Goal: Task Accomplishment & Management: Manage account settings

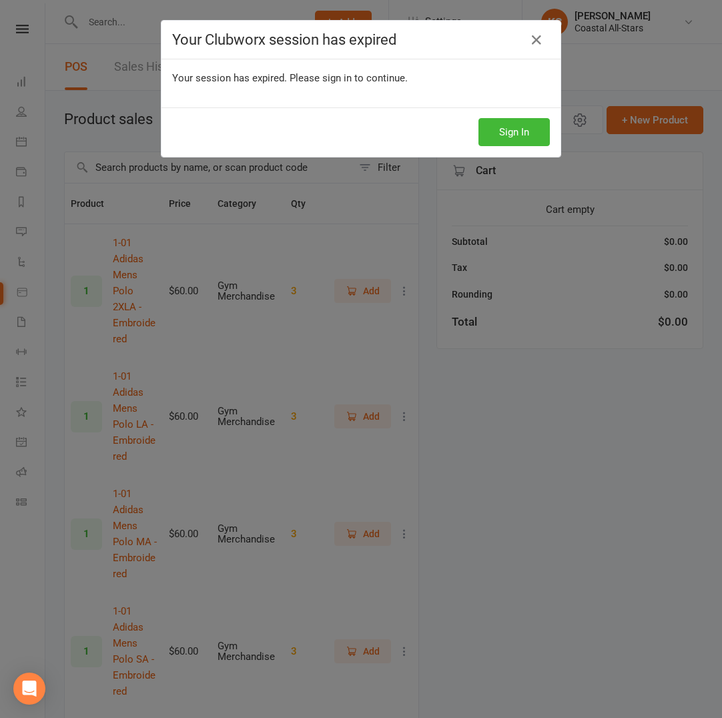
select select "100"
click at [508, 131] on button "Sign In" at bounding box center [513, 132] width 71 height 28
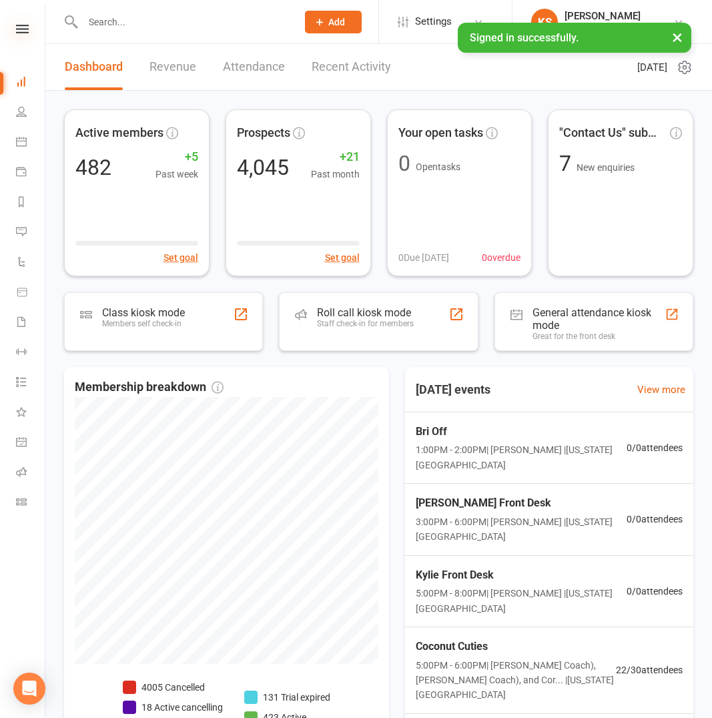
click at [24, 27] on icon at bounding box center [22, 29] width 13 height 9
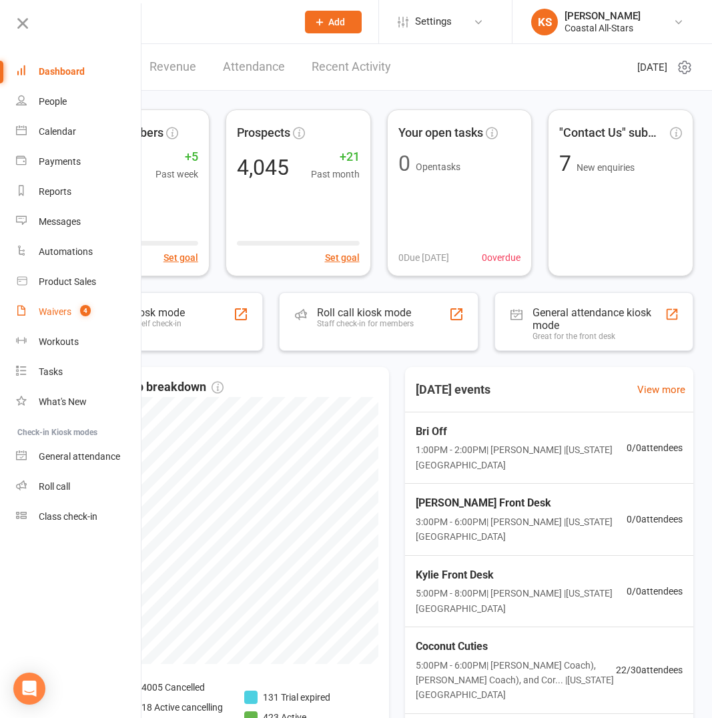
click at [71, 320] on link "Waivers 4" at bounding box center [79, 312] width 126 height 30
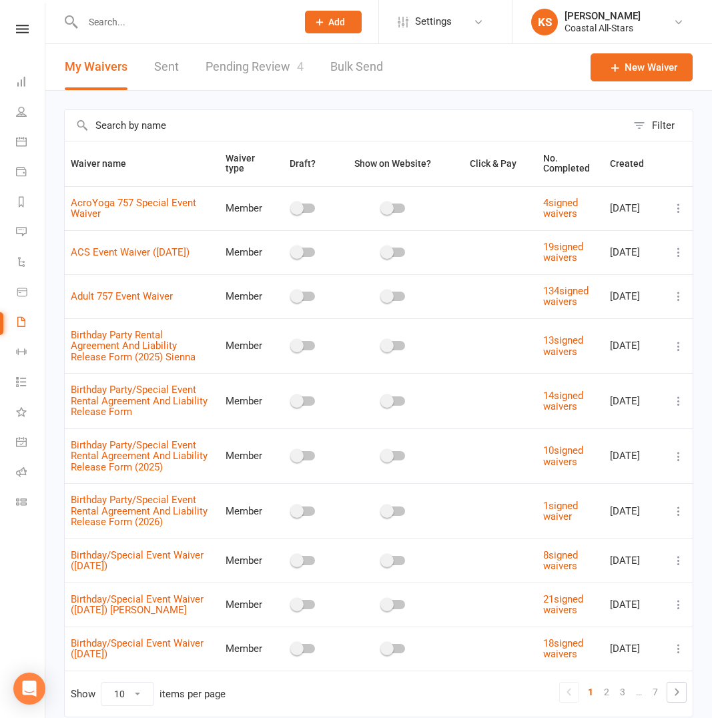
click at [190, 124] on input "text" at bounding box center [346, 125] width 562 height 31
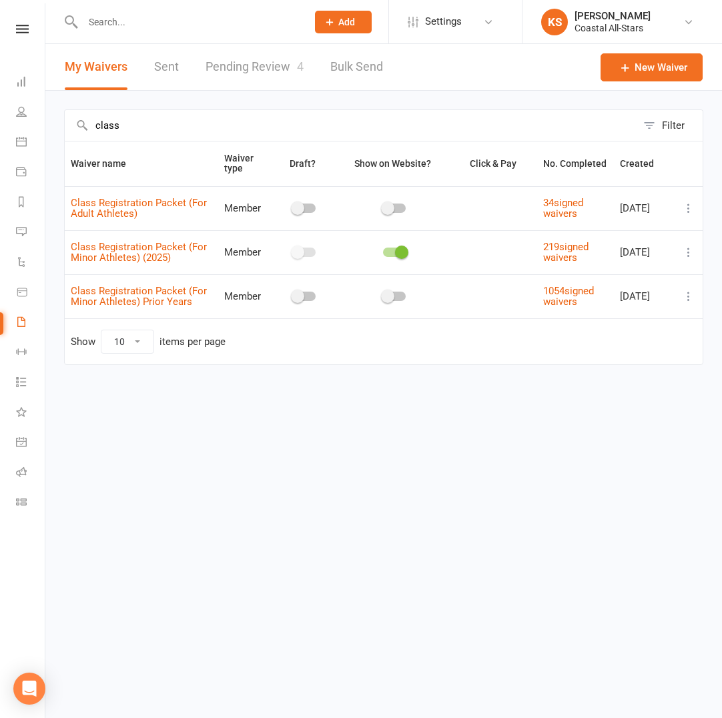
type input "class"
click at [692, 253] on icon at bounding box center [688, 251] width 13 height 13
click at [635, 337] on link "Copy external link to clipboard" at bounding box center [617, 331] width 157 height 27
click at [17, 136] on icon at bounding box center [21, 141] width 11 height 11
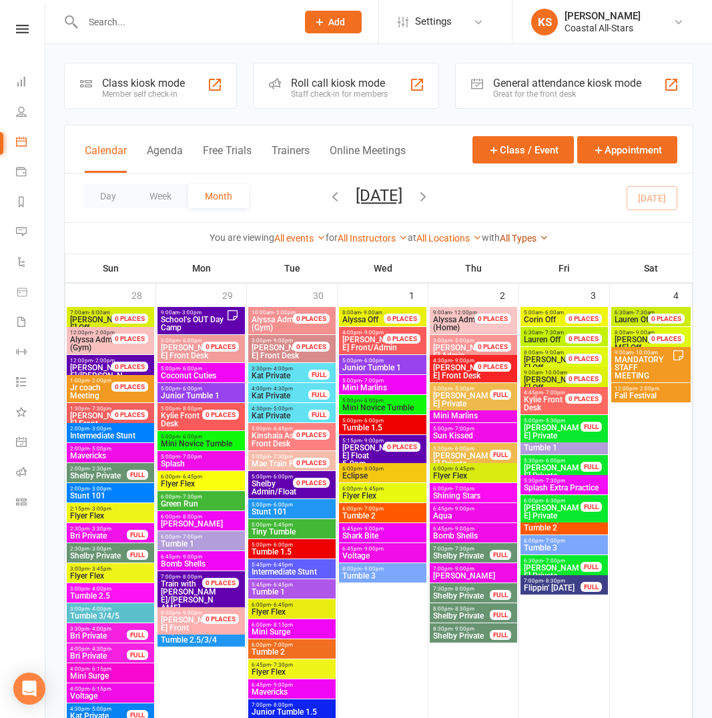
click at [522, 241] on link "All Types" at bounding box center [524, 238] width 49 height 11
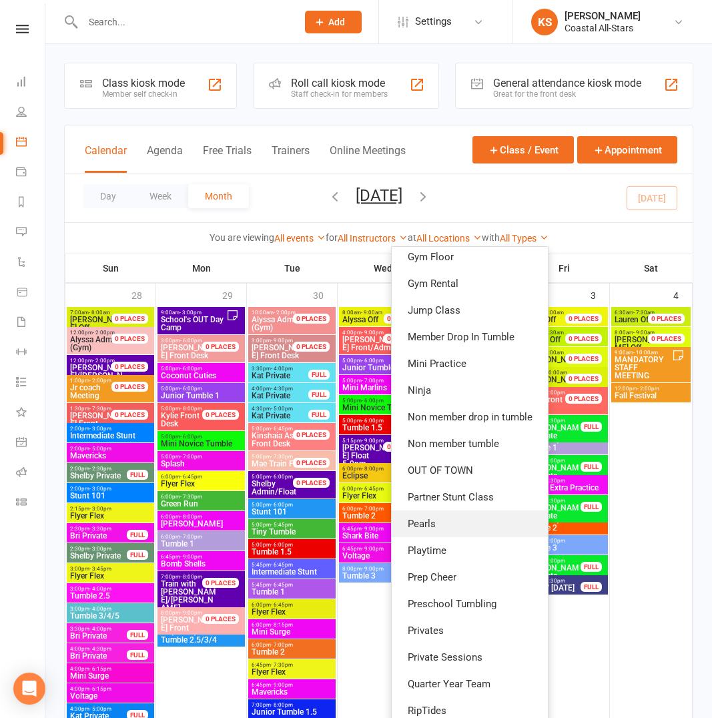
scroll to position [421, 0]
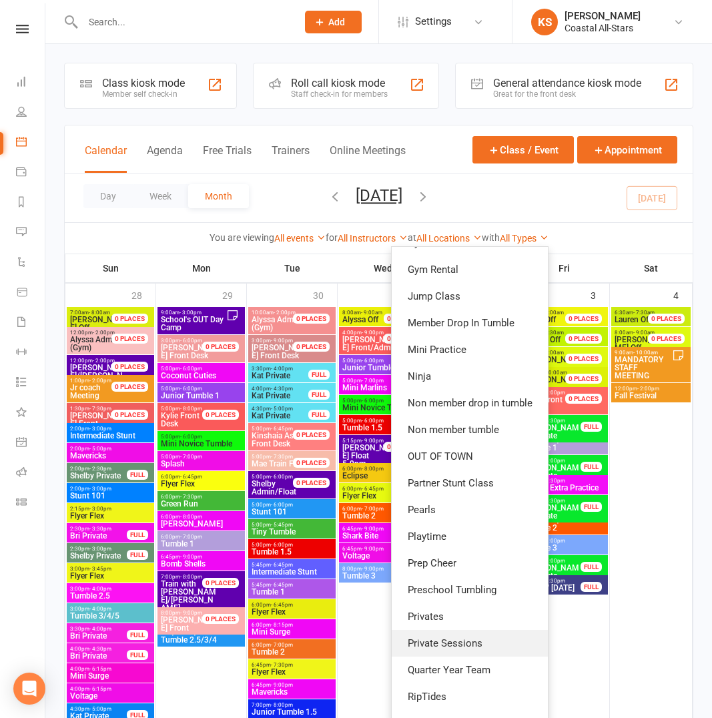
click at [474, 636] on link "Private Sessions" at bounding box center [470, 643] width 156 height 27
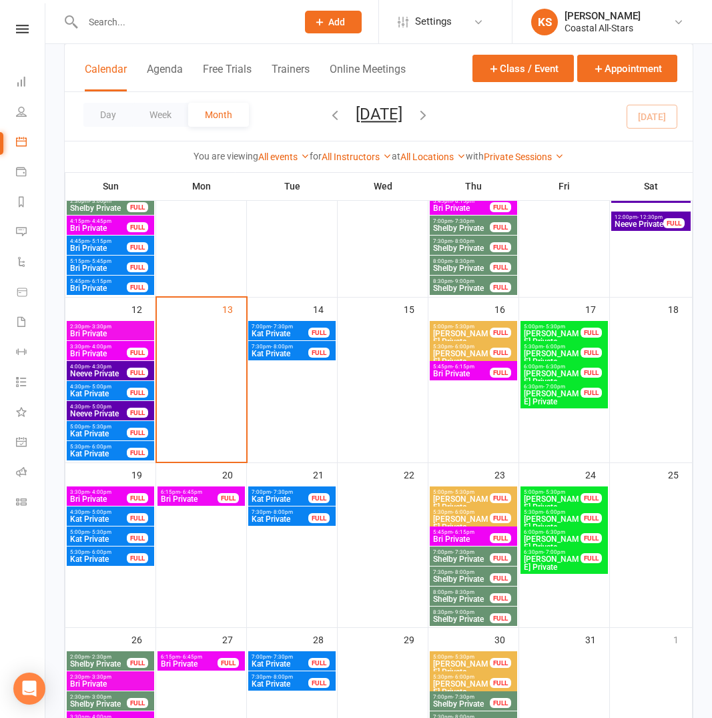
scroll to position [336, 0]
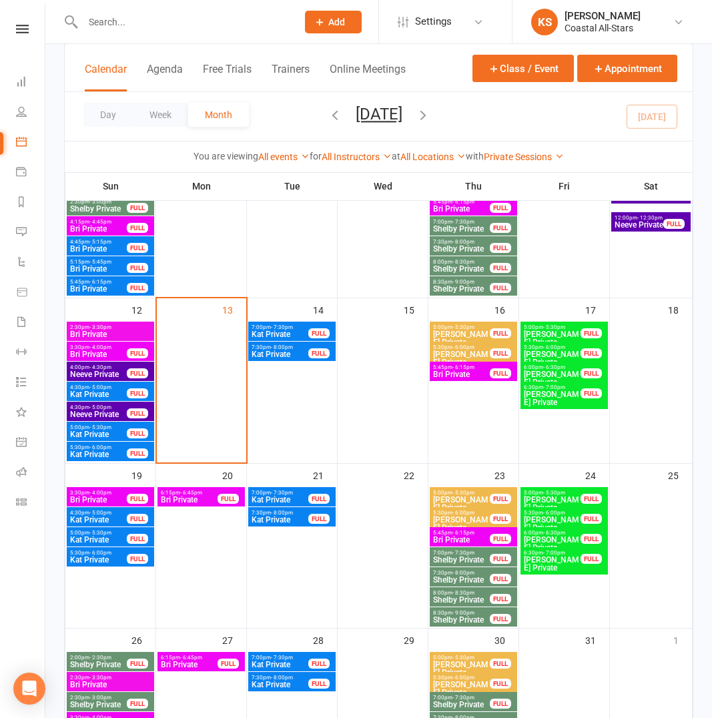
click at [131, 22] on input "text" at bounding box center [183, 22] width 209 height 19
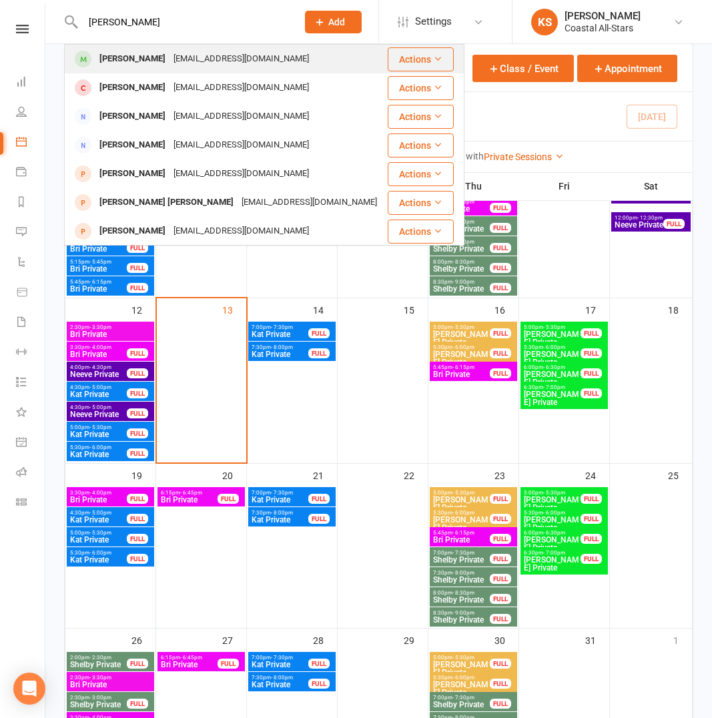
type input "Ava johnson"
click at [183, 61] on div "burnsbreana05@gmail.com" at bounding box center [240, 58] width 143 height 19
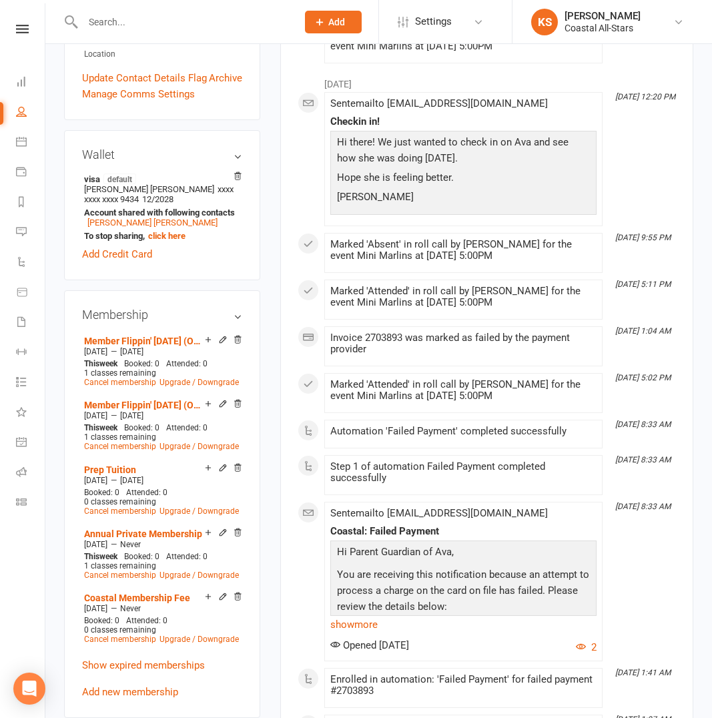
scroll to position [406, 0]
click at [121, 506] on link "Cancel membership" at bounding box center [120, 510] width 72 height 9
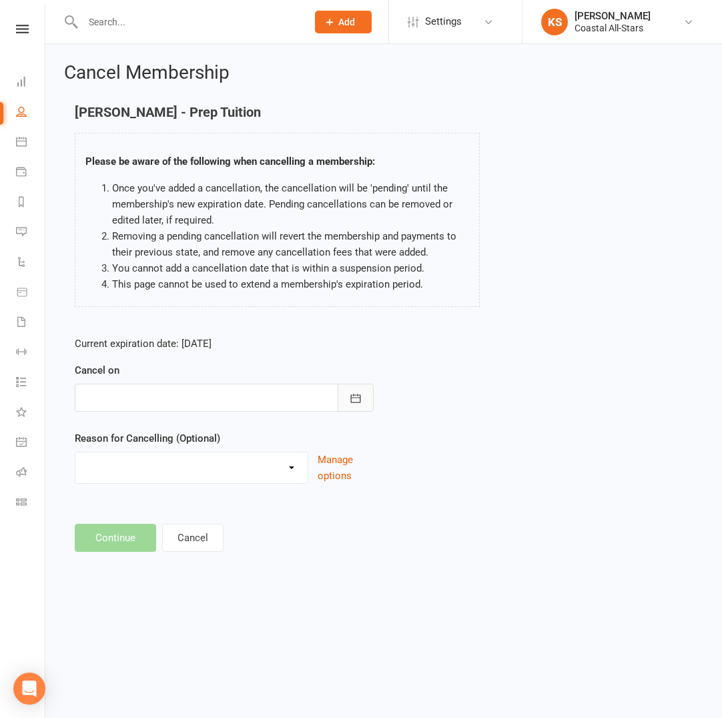
click at [352, 408] on button "button" at bounding box center [356, 398] width 36 height 28
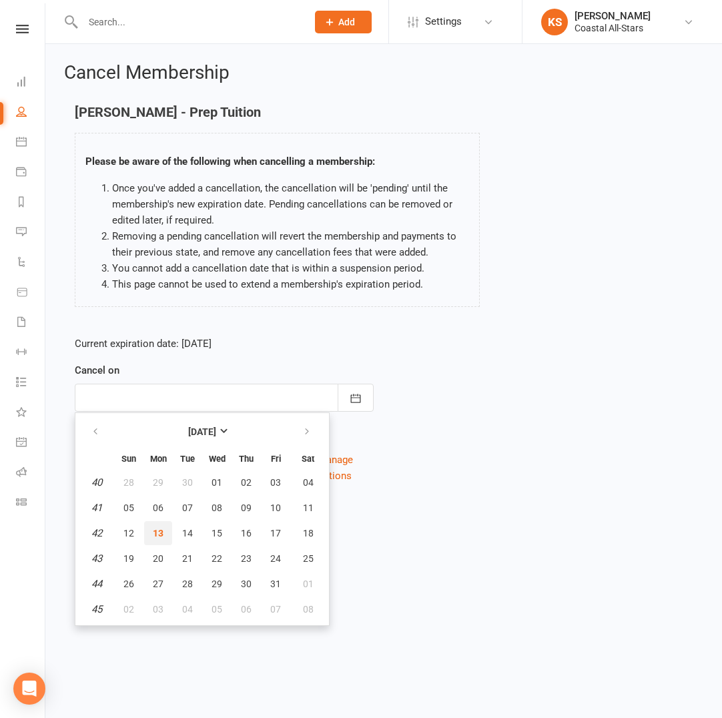
click at [154, 528] on span "13" at bounding box center [158, 533] width 11 height 11
type input "13 Oct 2025"
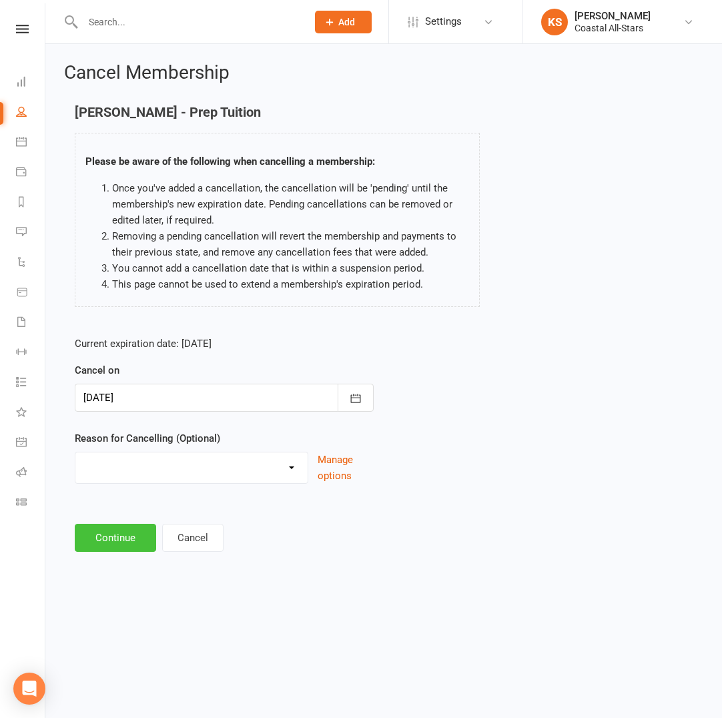
click at [119, 538] on button "Continue" at bounding box center [115, 538] width 81 height 28
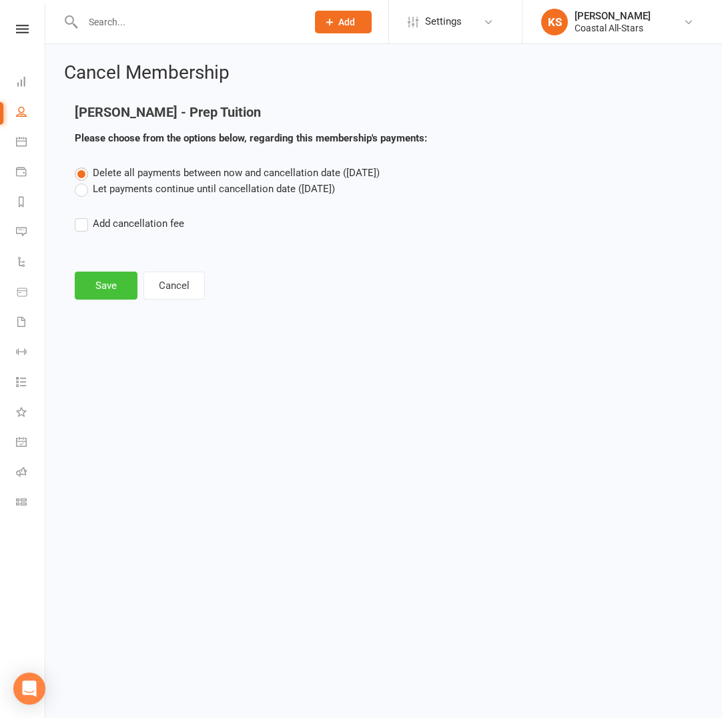
click at [111, 292] on button "Save" at bounding box center [106, 286] width 63 height 28
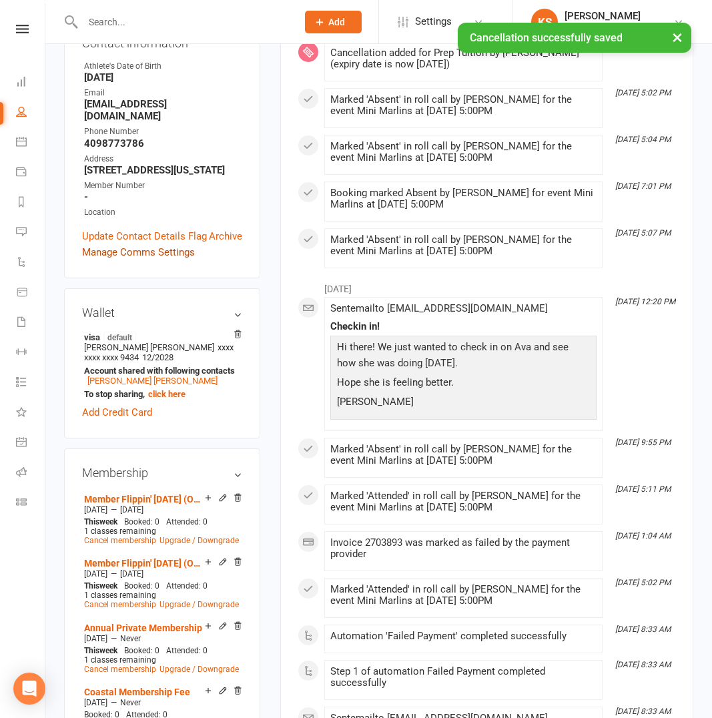
scroll to position [426, 0]
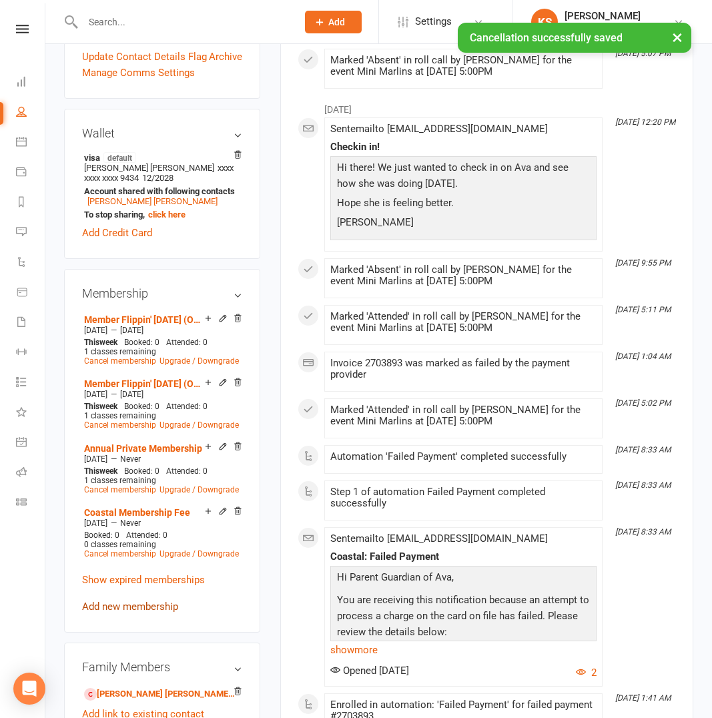
click at [135, 600] on link "Add new membership" at bounding box center [130, 606] width 96 height 12
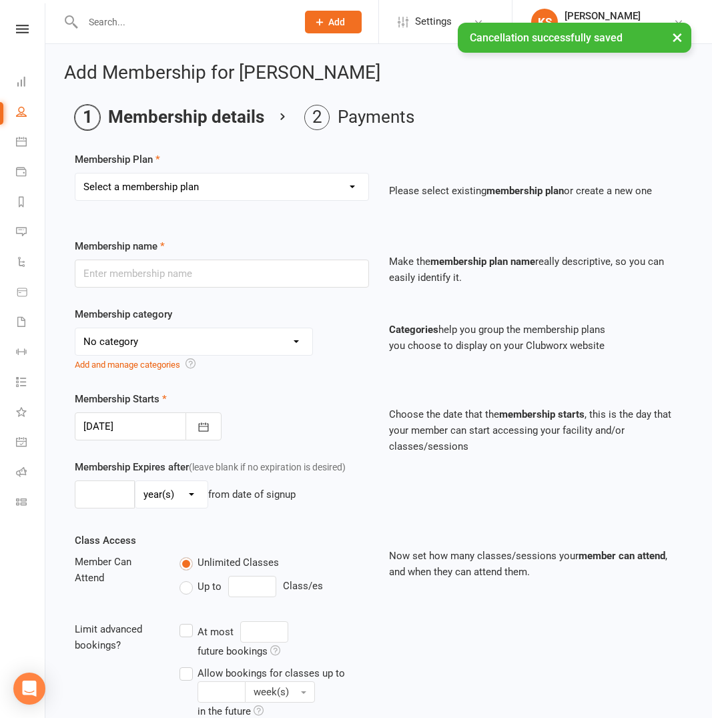
click at [133, 191] on select "Select a membership plan Create new Membership Plan Trial Class Coastal Members…" at bounding box center [221, 186] width 293 height 27
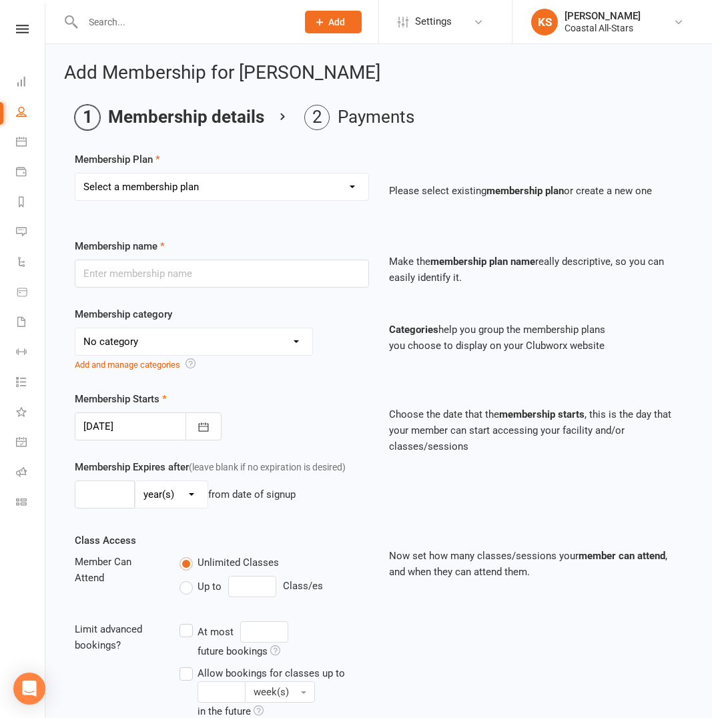
select select "39"
click at [75, 173] on select "Select a membership plan Create new Membership Plan Trial Class Coastal Members…" at bounding box center [221, 186] width 293 height 27
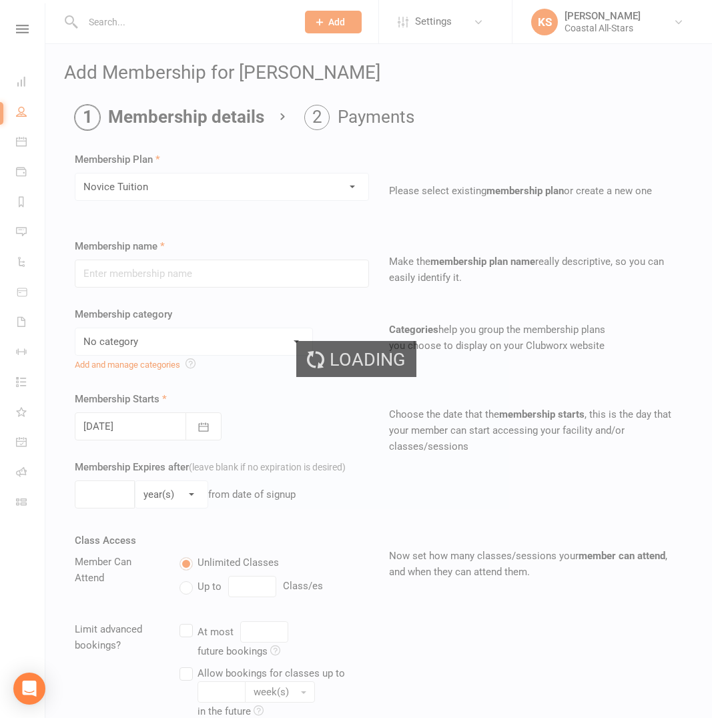
type input "Novice Tuition"
select select "22"
type input "1"
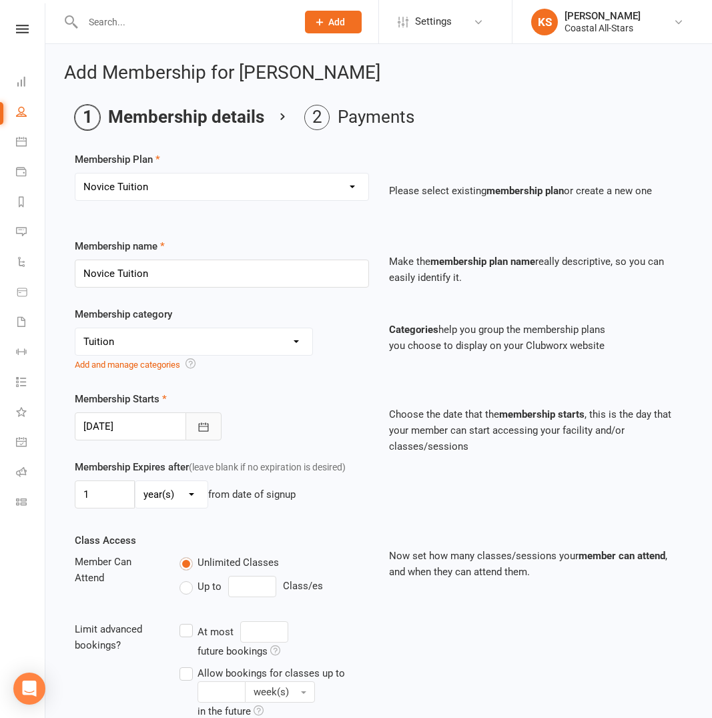
click at [205, 426] on icon "button" at bounding box center [204, 426] width 10 height 9
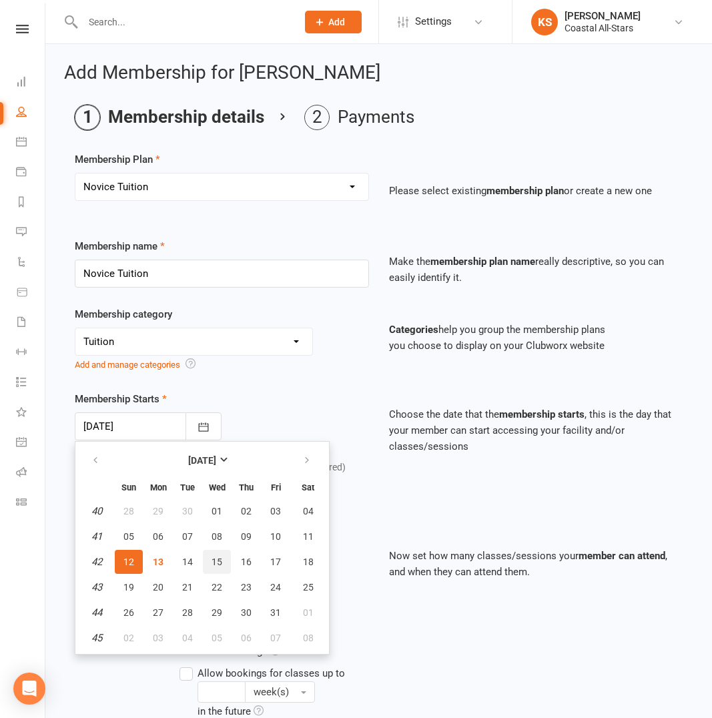
click at [219, 563] on span "15" at bounding box center [216, 561] width 11 height 11
type input "15 Oct 2025"
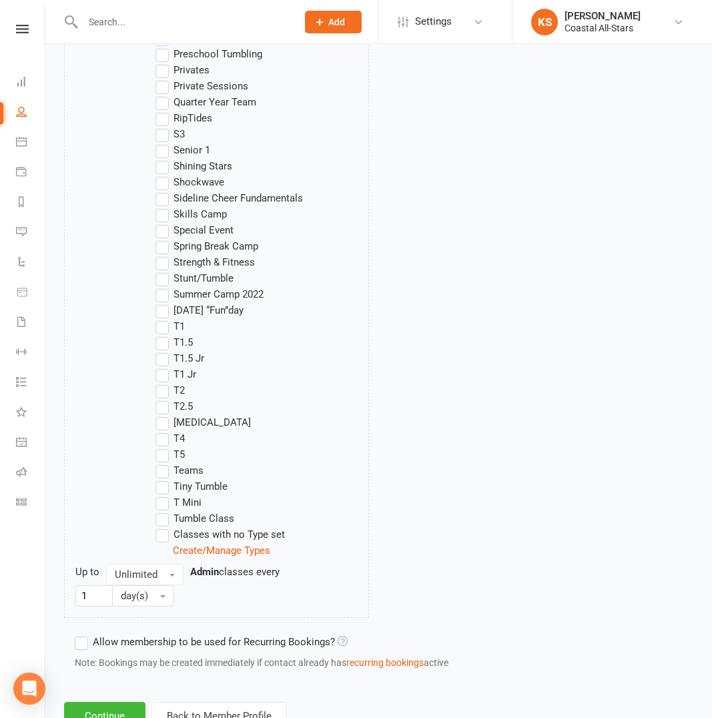
scroll to position [1279, 0]
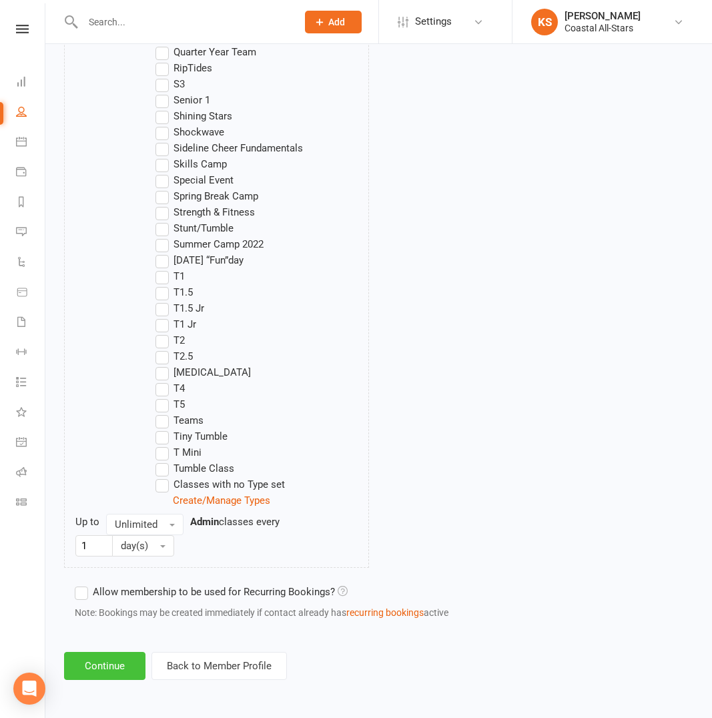
click at [100, 670] on button "Continue" at bounding box center [104, 666] width 81 height 28
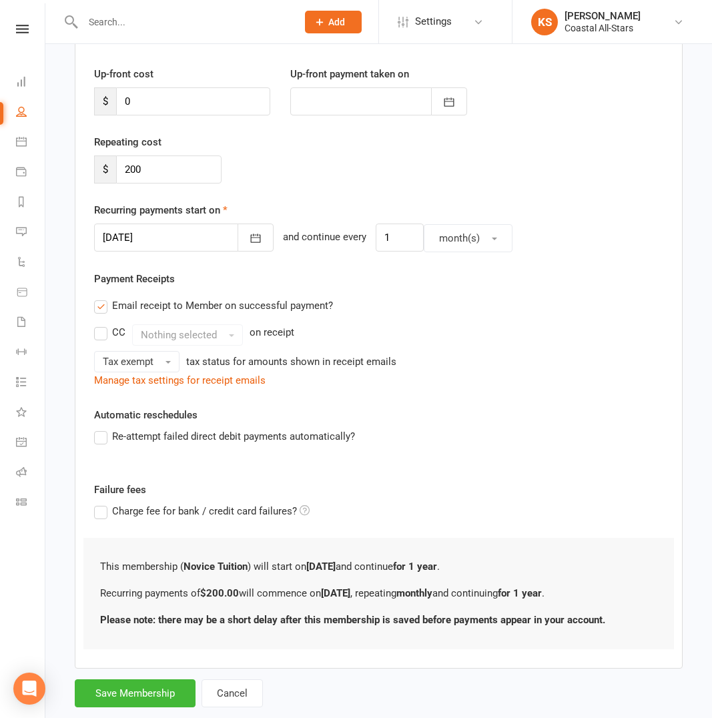
scroll to position [199, 0]
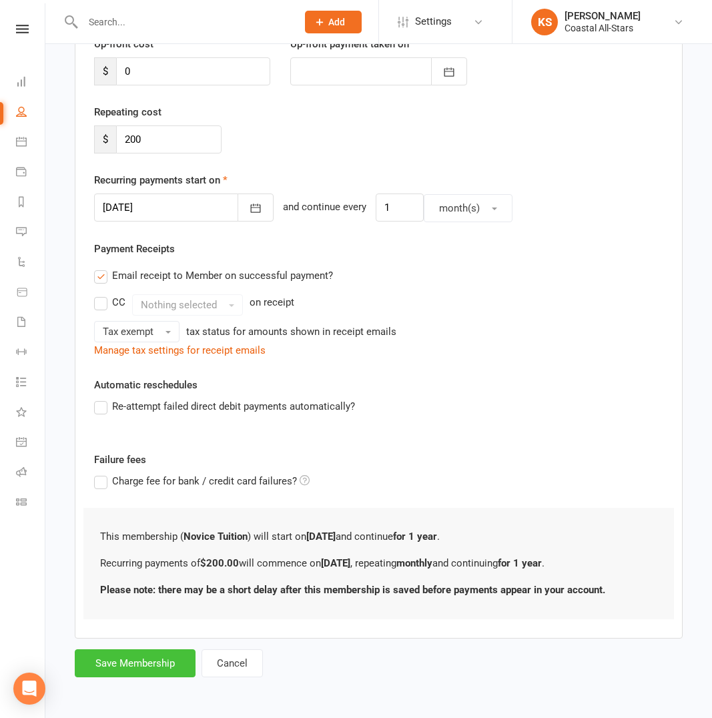
click at [138, 662] on button "Save Membership" at bounding box center [135, 663] width 121 height 28
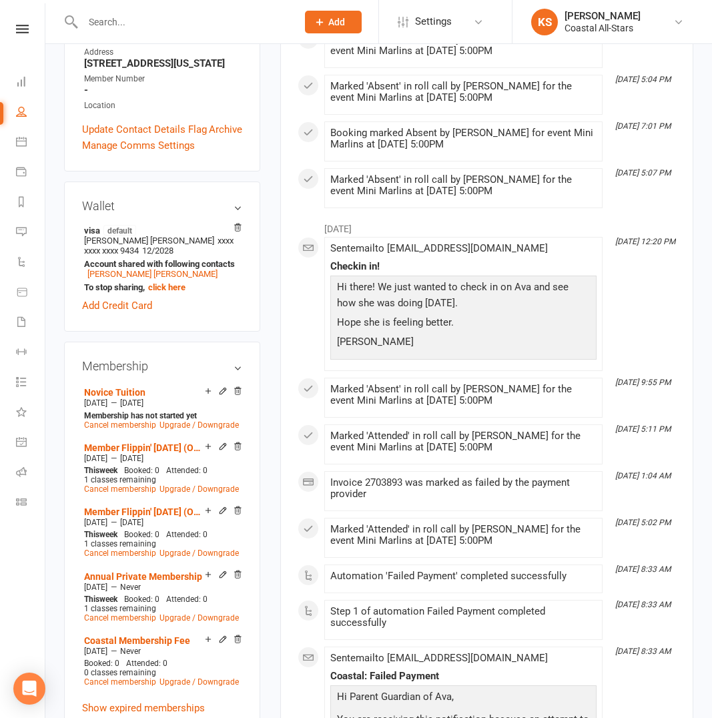
scroll to position [362, 0]
